Goal: Find specific page/section: Find specific page/section

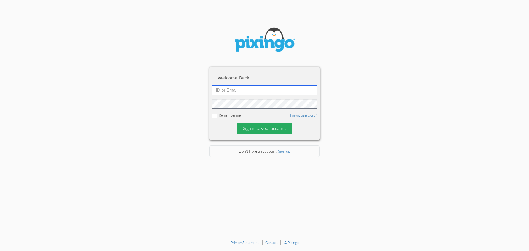
type input "[EMAIL_ADDRESS][DOMAIN_NAME]"
click at [256, 128] on div "Sign in to your account" at bounding box center [264, 129] width 54 height 12
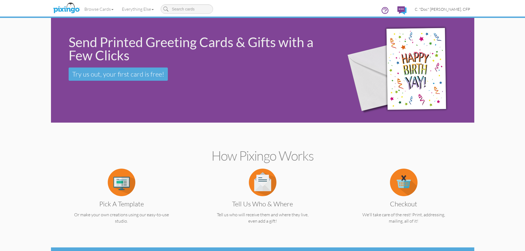
click at [452, 9] on span "C. "Doc" [PERSON_NAME], CFP" at bounding box center [441, 9] width 55 height 5
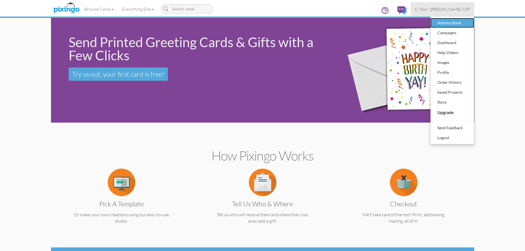
click at [449, 23] on div "Address Book" at bounding box center [452, 23] width 32 height 8
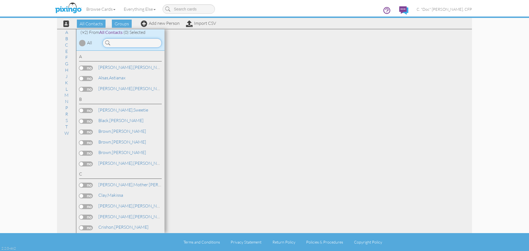
click at [129, 43] on input at bounding box center [131, 42] width 59 height 9
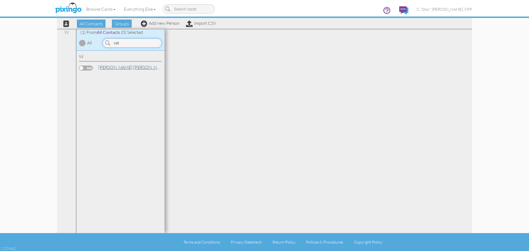
type input "cat"
click at [117, 66] on link "[PERSON_NAME]" at bounding box center [133, 67] width 70 height 7
